Goal: Navigation & Orientation: Find specific page/section

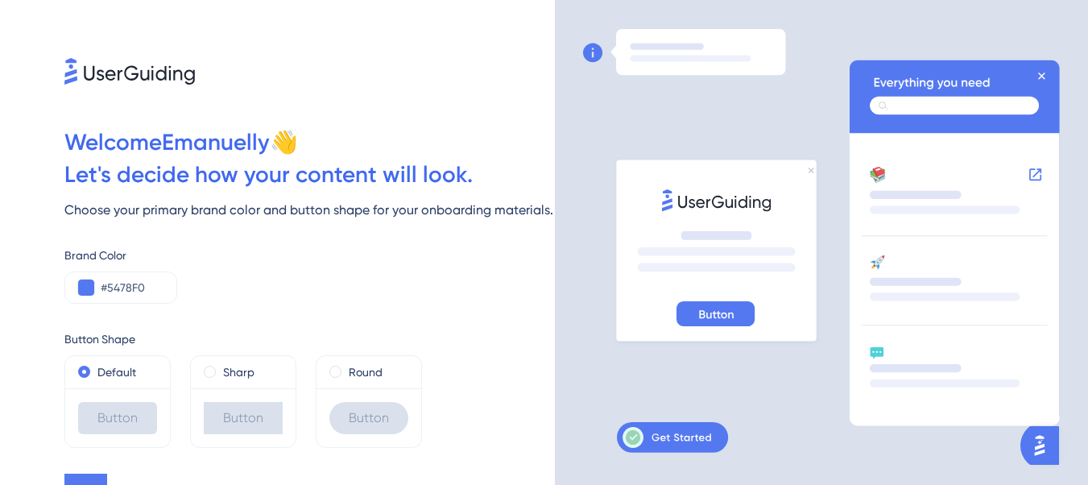
click at [758, 131] on div at bounding box center [702, 242] width 238 height 427
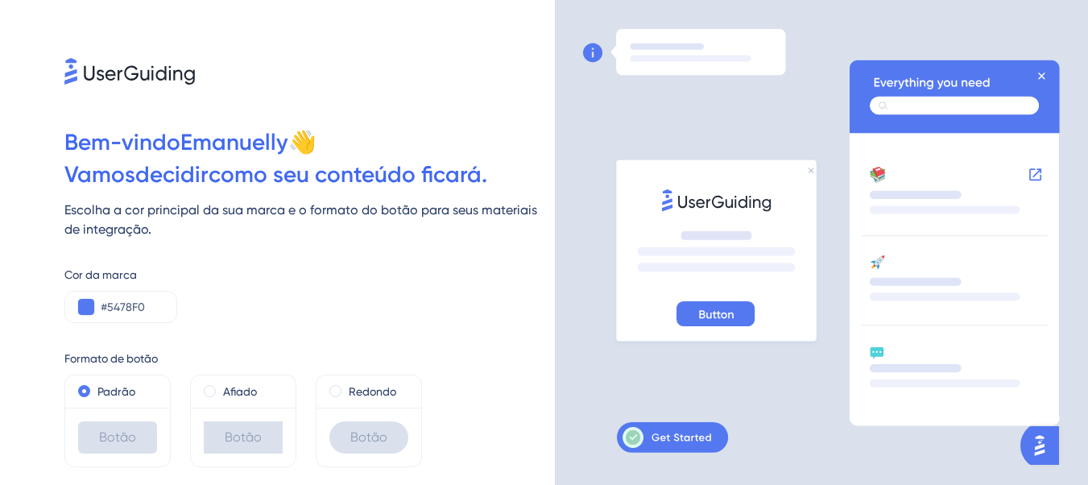
click at [1045, 78] on icon at bounding box center [1042, 75] width 6 height 6
click at [1053, 76] on icon at bounding box center [955, 241] width 210 height 362
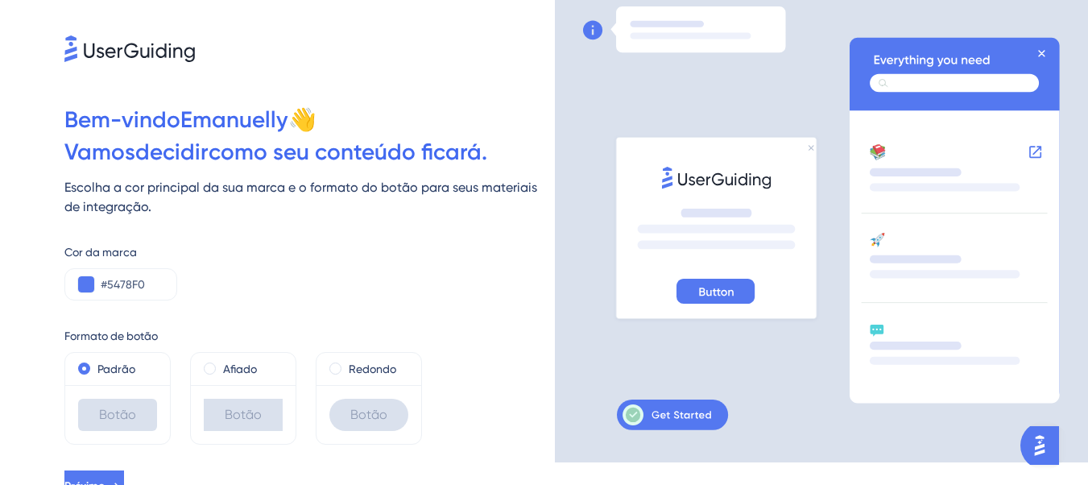
scroll to position [40, 0]
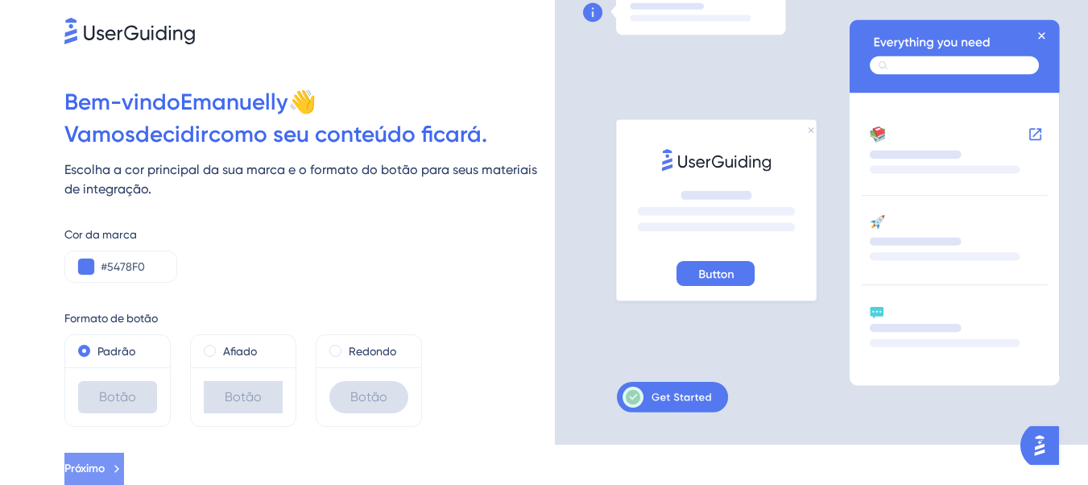
click at [105, 463] on font "Próximo" at bounding box center [84, 469] width 40 height 14
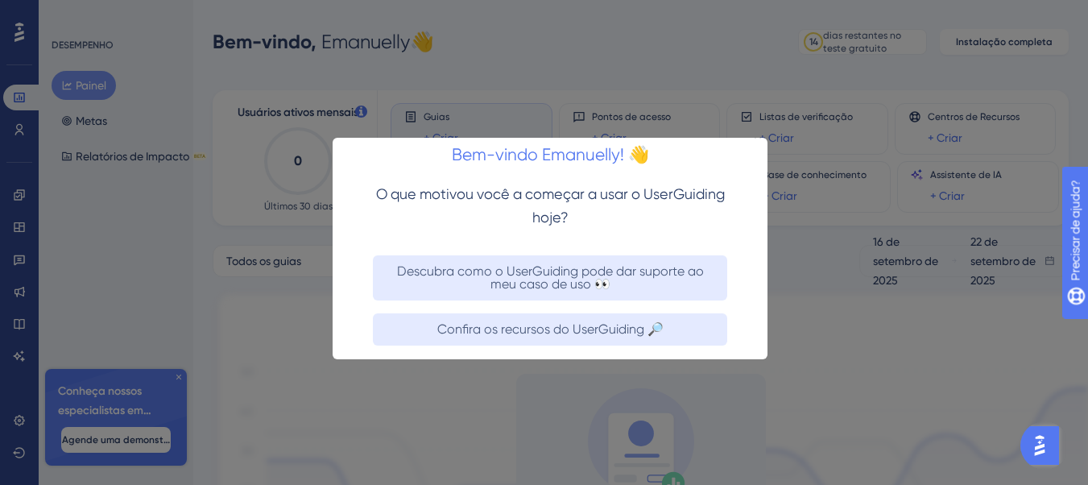
click at [759, 138] on icon "Fechar visualização" at bounding box center [758, 134] width 6 height 6
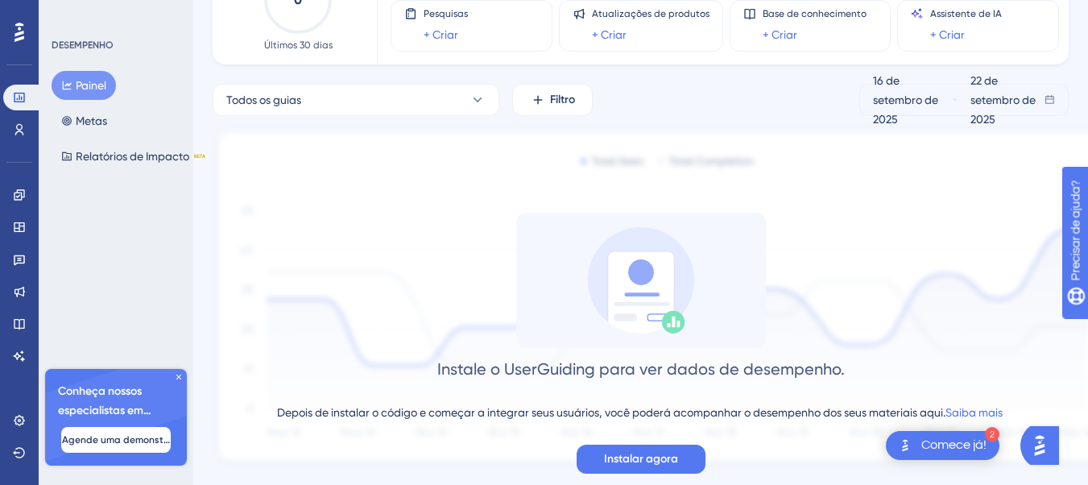
scroll to position [196, 0]
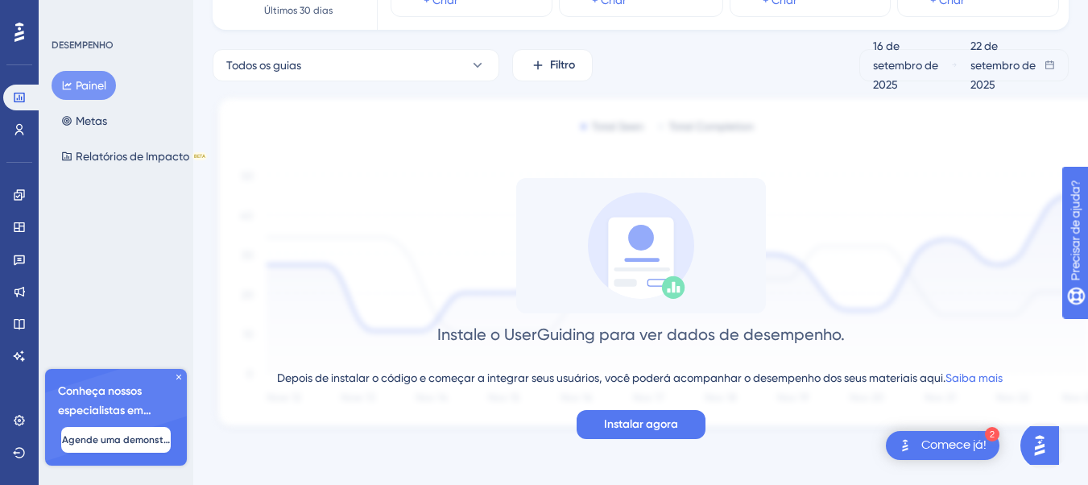
click at [180, 379] on icon at bounding box center [178, 377] width 5 height 5
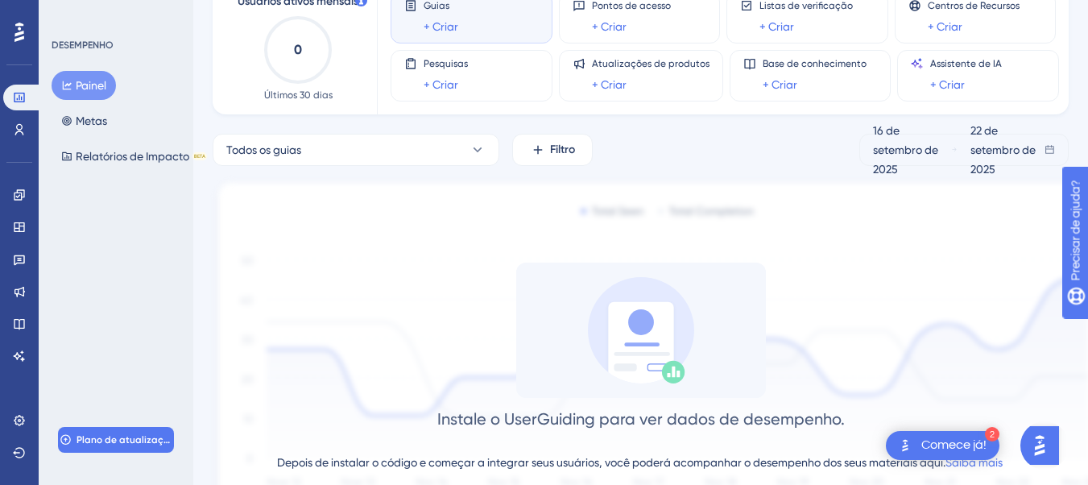
scroll to position [35, 0]
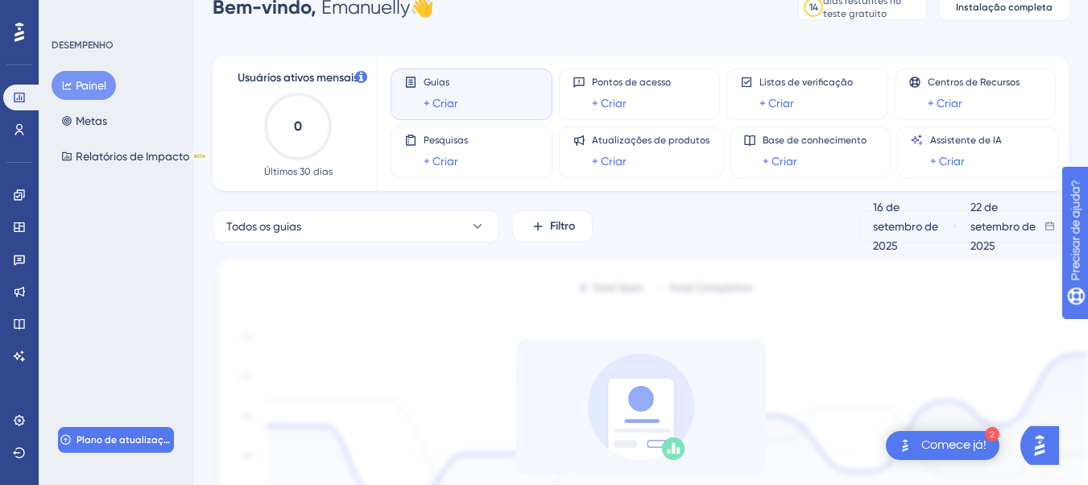
click at [470, 97] on div "Guias + Criar" at bounding box center [471, 94] width 135 height 37
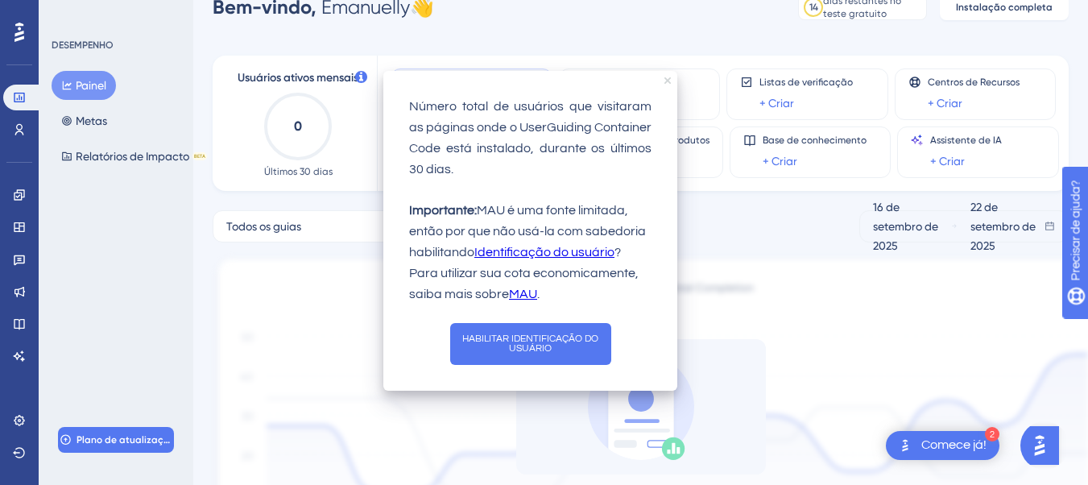
click at [669, 80] on icon "fechar dica de ferramenta" at bounding box center [668, 80] width 6 height 6
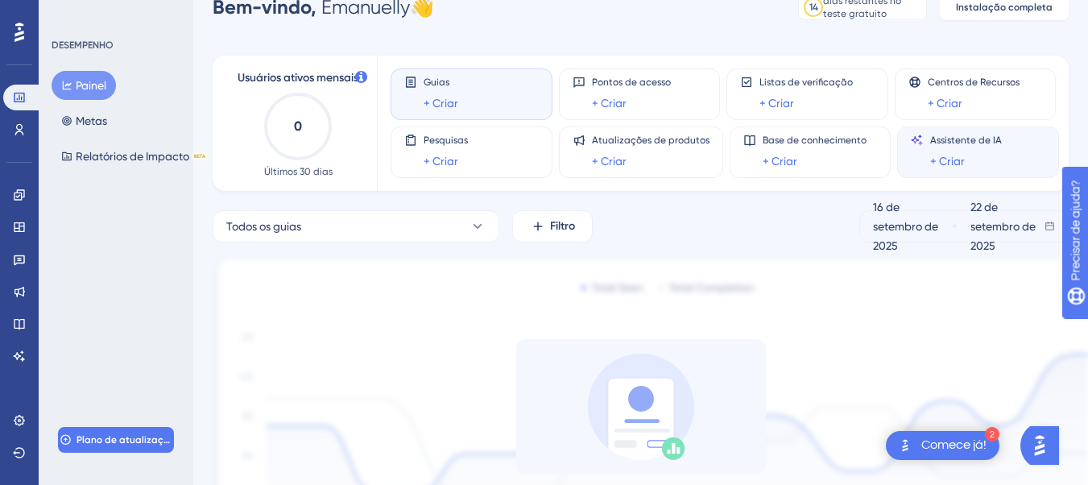
scroll to position [0, 0]
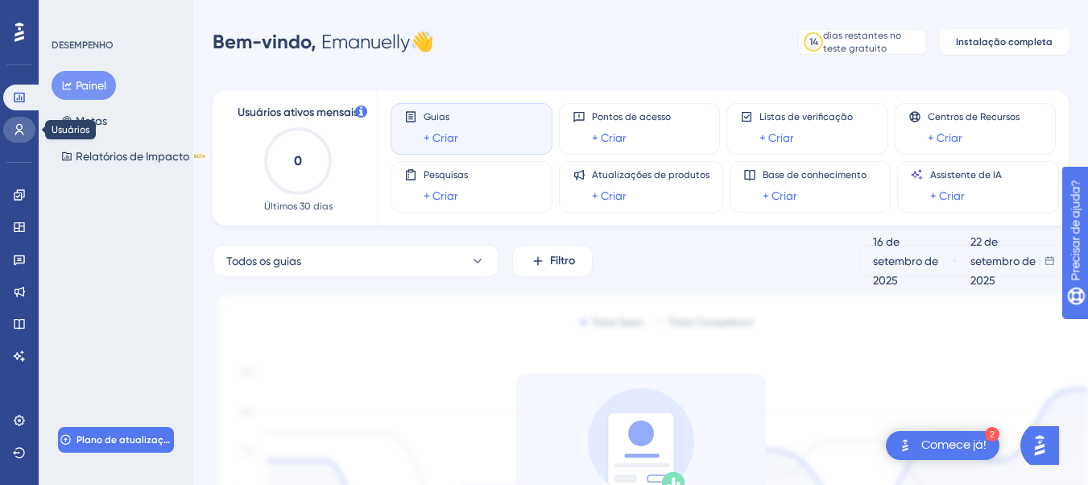
click at [19, 123] on icon at bounding box center [19, 129] width 13 height 13
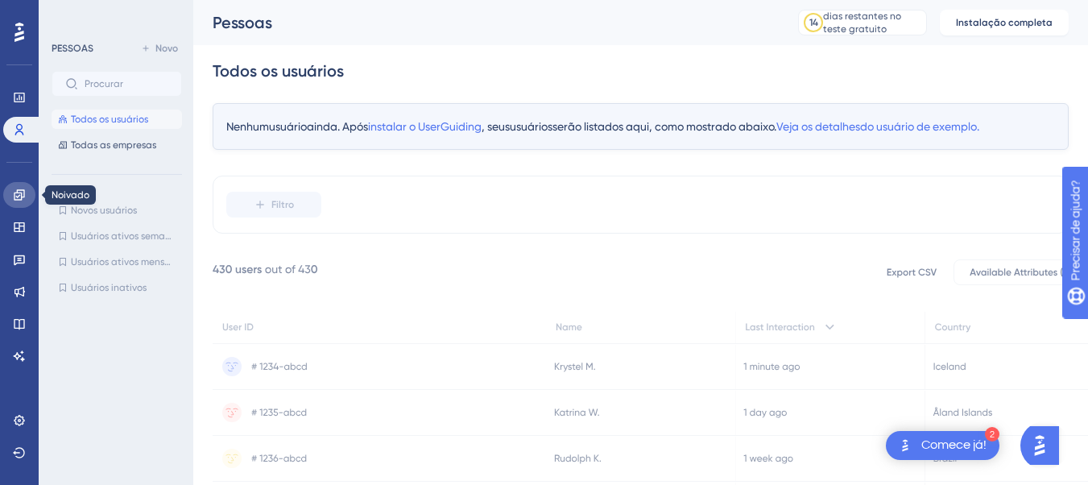
click at [17, 198] on icon at bounding box center [19, 194] width 13 height 13
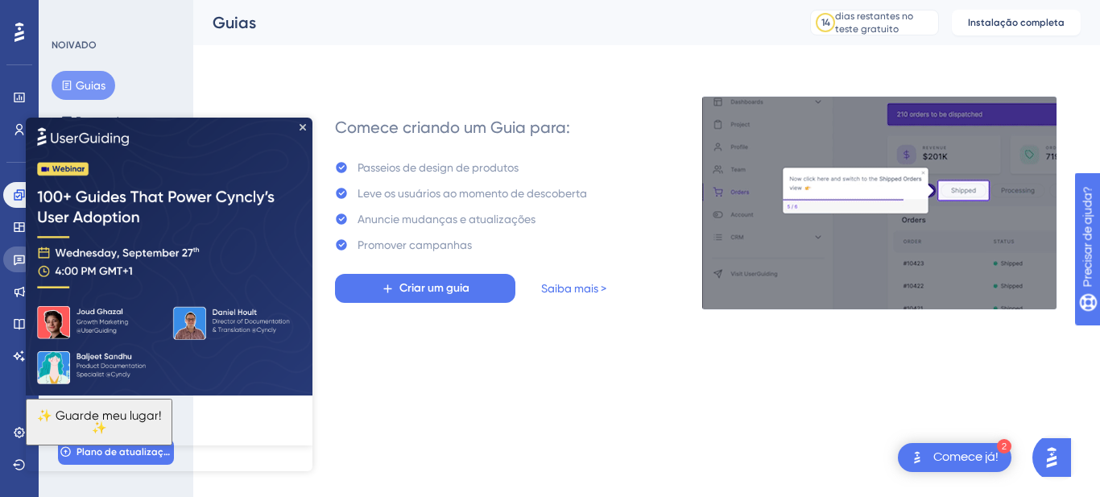
click at [25, 255] on icon at bounding box center [19, 259] width 13 height 13
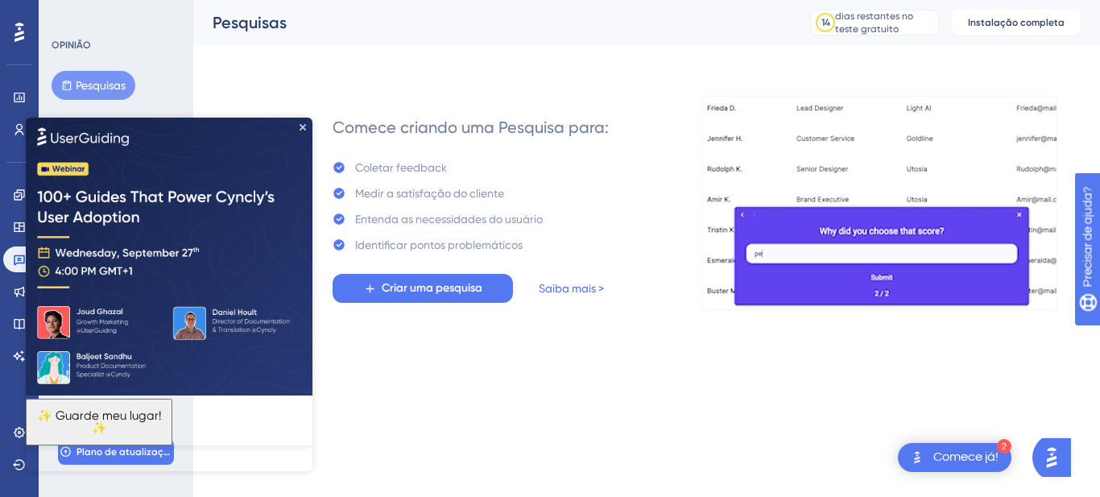
click at [306, 124] on img at bounding box center [169, 256] width 287 height 278
